Goal: Transaction & Acquisition: Subscribe to service/newsletter

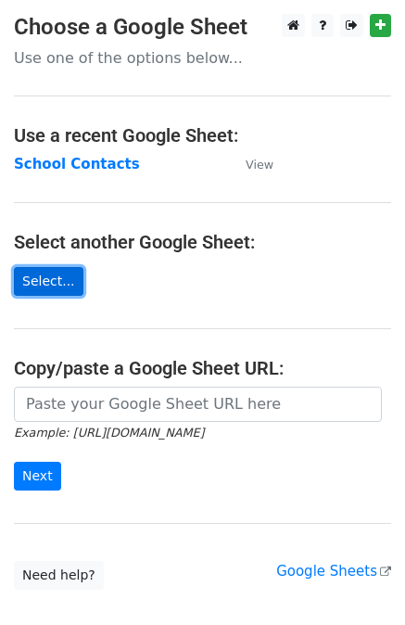
click at [44, 284] on link "Select..." at bounding box center [49, 281] width 70 height 29
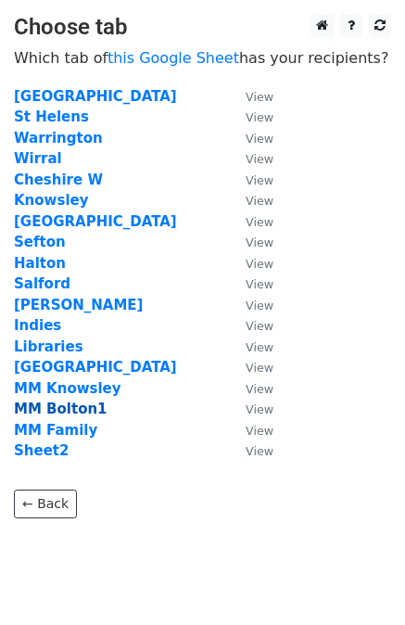
click at [76, 410] on strong "MM Bolton1" at bounding box center [61, 408] width 94 height 17
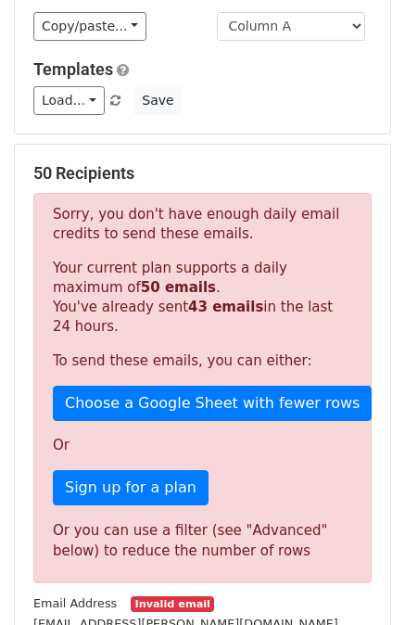
scroll to position [288, 0]
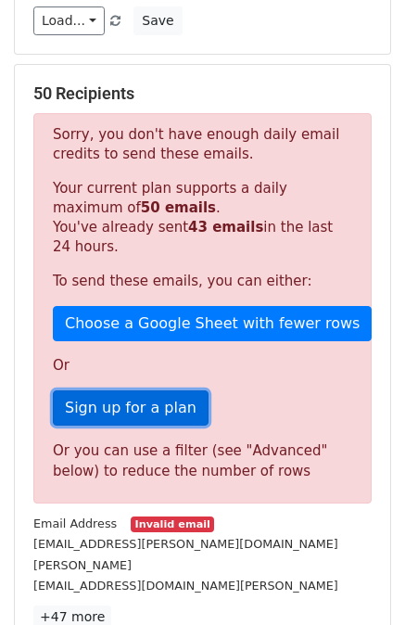
click at [137, 405] on link "Sign up for a plan" at bounding box center [131, 407] width 156 height 35
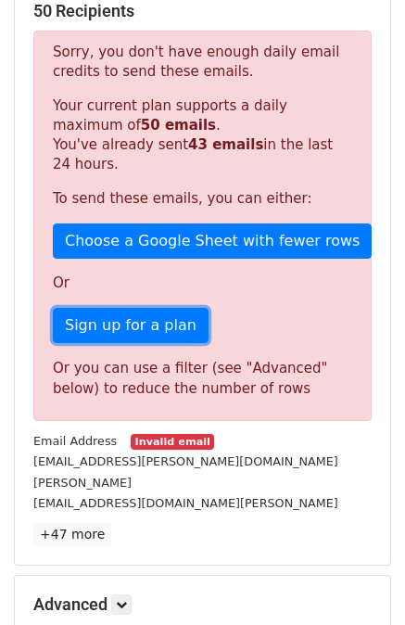
scroll to position [0, 0]
